Goal: Transaction & Acquisition: Purchase product/service

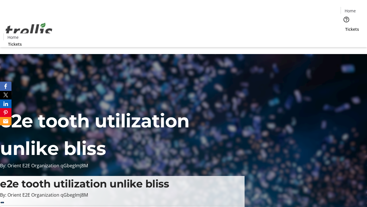
click at [345, 26] on span "Tickets" at bounding box center [352, 29] width 14 height 6
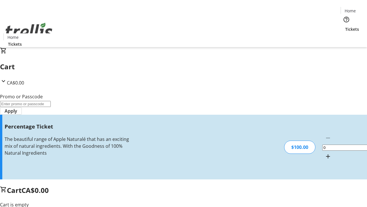
click at [325, 153] on mat-icon "Increment by one" at bounding box center [328, 156] width 7 height 7
type input "1"
type input "FOO"
